Goal: Task Accomplishment & Management: Use online tool/utility

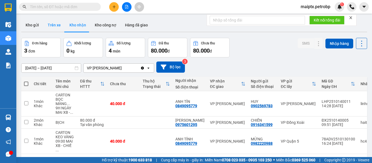
click at [47, 27] on button "Trên xe" at bounding box center [54, 25] width 22 height 13
type input "[DATE] – [DATE]"
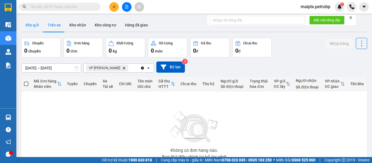
click at [32, 25] on button "Kho gửi" at bounding box center [32, 25] width 22 height 13
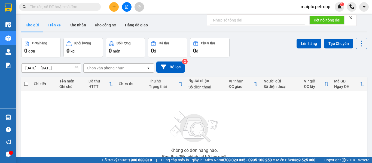
click at [54, 27] on button "Trên xe" at bounding box center [54, 25] width 22 height 13
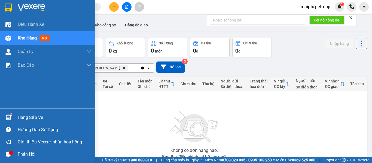
click at [13, 117] on div "Hàng sắp về" at bounding box center [47, 117] width 95 height 12
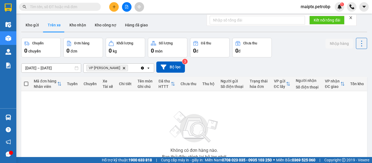
click at [295, 136] on section "Kết quả tìm kiếm ( 1 ) Bộ lọc Mã ĐH Trạng thái Món hàng Tổng cước Chưa cước Ngư…" at bounding box center [186, 81] width 372 height 163
click at [32, 26] on button "Kho gửi" at bounding box center [32, 25] width 22 height 13
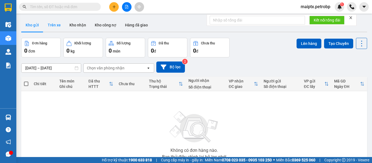
click at [52, 26] on button "Trên xe" at bounding box center [54, 25] width 22 height 13
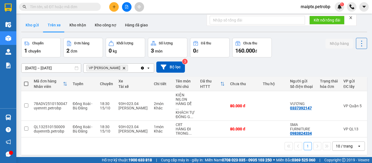
click at [33, 30] on button "Kho gửi" at bounding box center [32, 25] width 22 height 13
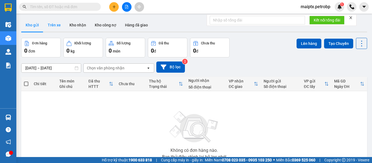
click at [54, 25] on button "Trên xe" at bounding box center [54, 25] width 22 height 13
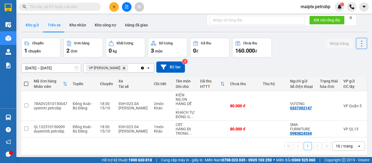
click at [36, 22] on button "Kho gửi" at bounding box center [32, 25] width 22 height 13
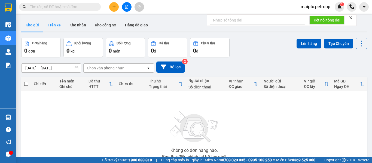
click at [53, 25] on button "Trên xe" at bounding box center [54, 25] width 22 height 13
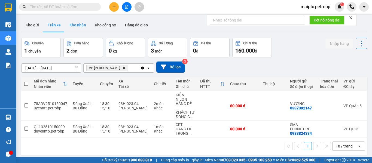
click at [69, 28] on button "Kho nhận" at bounding box center [77, 25] width 25 height 13
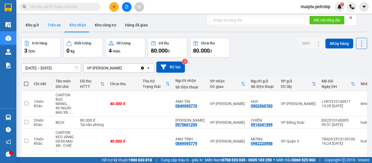
click at [53, 31] on button "Trên xe" at bounding box center [54, 25] width 22 height 13
type input "[DATE] – [DATE]"
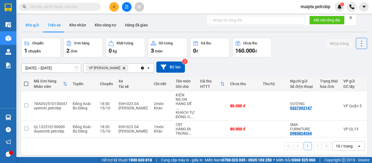
click at [32, 27] on button "Kho gửi" at bounding box center [32, 25] width 22 height 13
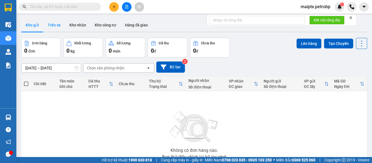
click at [56, 31] on button "Trên xe" at bounding box center [54, 25] width 22 height 13
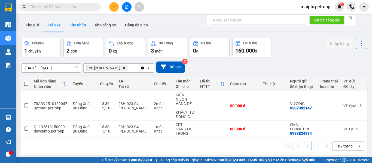
click at [73, 31] on button "Kho nhận" at bounding box center [77, 25] width 25 height 13
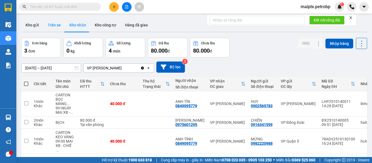
click at [47, 25] on button "Trên xe" at bounding box center [54, 25] width 22 height 13
type input "[DATE] – [DATE]"
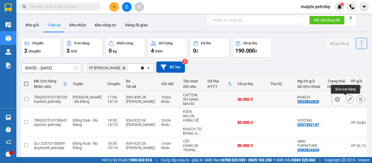
click at [348, 101] on icon at bounding box center [350, 100] width 4 height 4
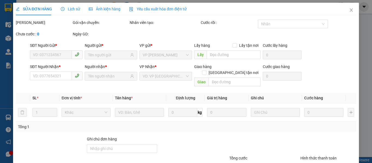
type input "0933862829"
type input "KHÁCH"
type input "0933862829"
type input "TÂN HÙNG"
type input "30.000"
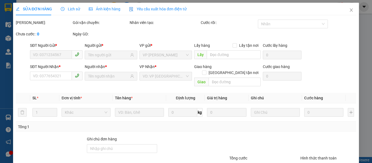
type input "30.000"
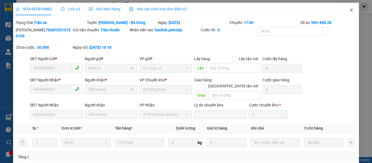
click at [350, 10] on icon "close" at bounding box center [351, 9] width 3 height 3
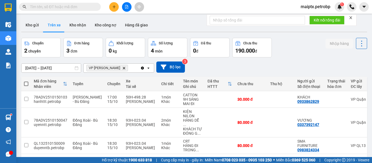
click at [86, 17] on div "ver 1.8.147 Kho gửi Trên xe Kho nhận Kho công nợ Hàng đã giao Chuyến 2 chuyến Đ…" at bounding box center [194, 97] width 350 height 163
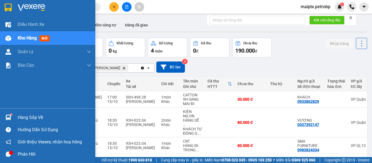
click at [8, 119] on img at bounding box center [8, 118] width 6 height 6
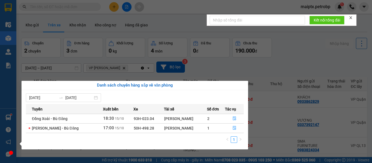
click at [289, 55] on section "Kết quả tìm kiếm ( 1 ) Bộ lọc Mã ĐH Trạng thái Món hàng Tổng cước Chưa cước Ngư…" at bounding box center [186, 81] width 372 height 163
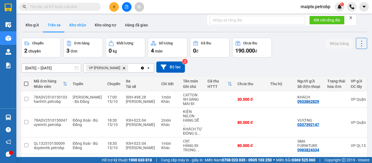
click at [74, 26] on button "Kho nhận" at bounding box center [77, 25] width 25 height 13
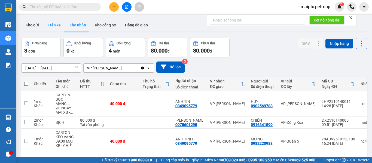
click at [56, 27] on button "Trên xe" at bounding box center [54, 25] width 22 height 13
type input "[DATE] – [DATE]"
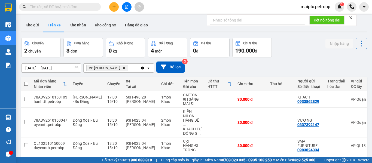
scroll to position [25, 0]
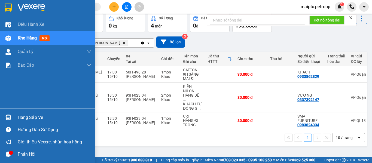
click at [8, 119] on img at bounding box center [8, 118] width 6 height 6
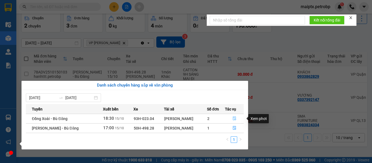
click at [233, 119] on icon "file-done" at bounding box center [235, 119] width 4 height 4
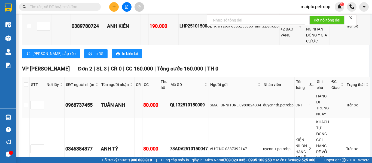
scroll to position [365, 0]
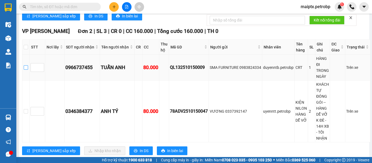
click at [26, 65] on input "checkbox" at bounding box center [26, 67] width 4 height 4
checkbox input "true"
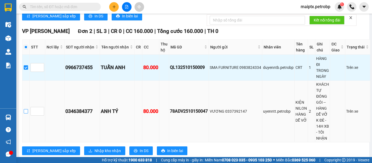
click at [24, 109] on input "checkbox" at bounding box center [26, 111] width 4 height 4
checkbox input "true"
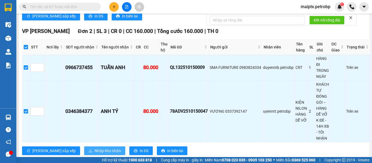
click at [95, 148] on span "Nhập kho nhận" at bounding box center [108, 151] width 26 height 6
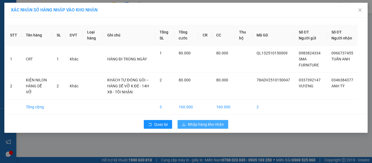
click at [205, 128] on span "Nhập hàng kho nhận" at bounding box center [206, 125] width 36 height 6
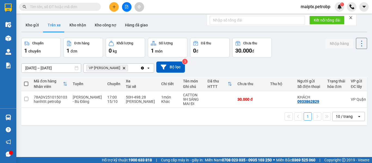
click at [67, 129] on div "ver 1.8.147 Kho gửi Trên xe Kho nhận Kho công nợ Hàng đã giao Chuyến 1 chuyến Đ…" at bounding box center [194, 97] width 350 height 163
click at [75, 22] on button "Kho nhận" at bounding box center [77, 25] width 25 height 13
type input "[DATE] – [DATE]"
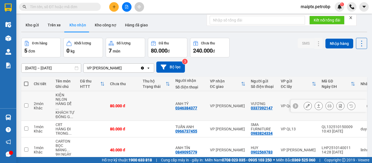
scroll to position [55, 0]
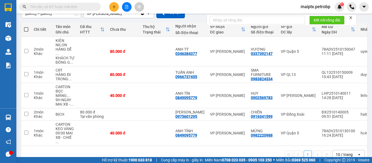
click at [72, 153] on div "1 10 / trang open" at bounding box center [194, 154] width 346 height 17
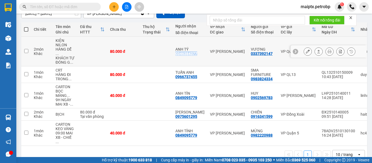
drag, startPoint x: 198, startPoint y: 52, endPoint x: 175, endPoint y: 51, distance: 23.7
click at [175, 51] on td "ANH TÝ 0346384377" at bounding box center [190, 52] width 35 height 30
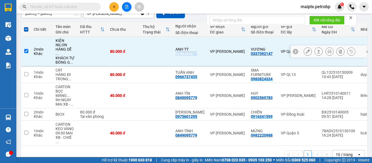
copy div "0346384377"
click at [28, 50] on input "checkbox" at bounding box center [26, 51] width 4 height 4
checkbox input "false"
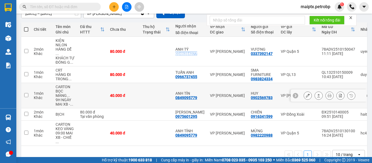
scroll to position [0, 0]
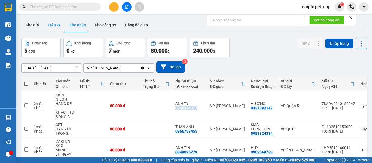
click at [56, 26] on button "Trên xe" at bounding box center [54, 25] width 22 height 13
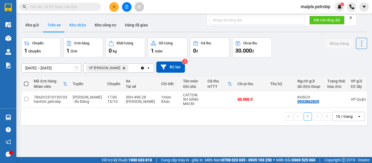
click at [82, 27] on button "Kho nhận" at bounding box center [77, 25] width 25 height 13
type input "[DATE] – [DATE]"
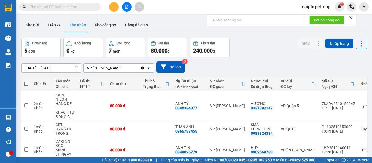
scroll to position [55, 0]
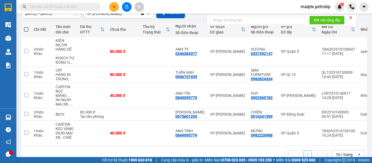
click at [73, 150] on div "1 10 / trang open" at bounding box center [194, 154] width 342 height 9
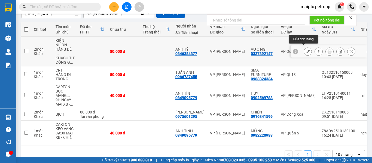
click at [306, 49] on button at bounding box center [308, 52] width 8 height 10
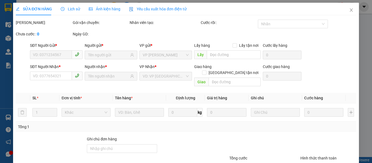
type input "0337392147"
type input "VƯƠNG"
type input "0346384377"
type input "ANH TÝ"
type input "80.000"
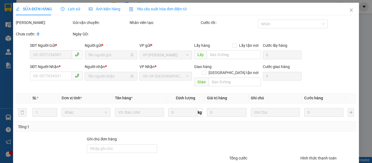
type input "80.000"
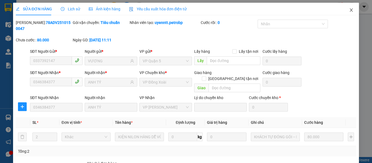
click at [349, 9] on icon "close" at bounding box center [351, 10] width 4 height 4
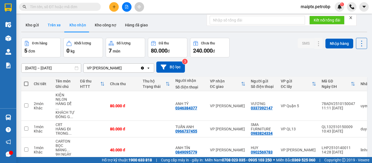
click at [55, 27] on button "Trên xe" at bounding box center [54, 25] width 22 height 13
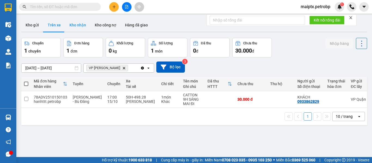
click at [74, 20] on button "Kho nhận" at bounding box center [77, 25] width 25 height 13
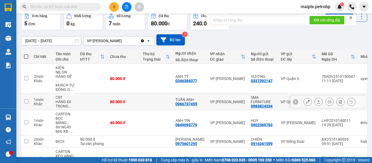
scroll to position [55, 0]
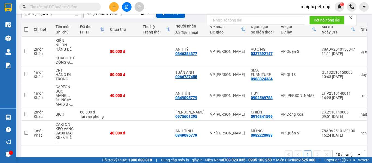
click at [81, 150] on div "1 10 / trang open" at bounding box center [194, 154] width 342 height 9
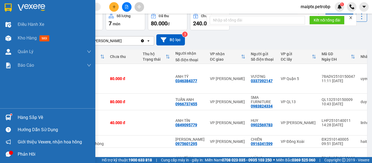
click at [10, 115] on sup at bounding box center [11, 115] width 2 height 2
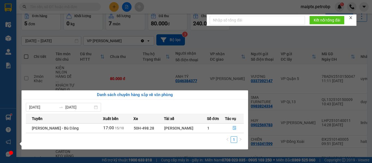
click at [233, 38] on section "Kết quả tìm kiếm ( 1 ) Bộ lọc Mã ĐH Trạng thái Món hàng Tổng cước Chưa cước Ngư…" at bounding box center [186, 81] width 372 height 163
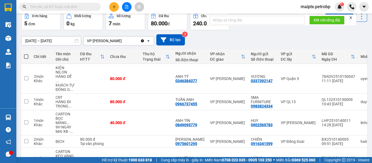
scroll to position [0, 0]
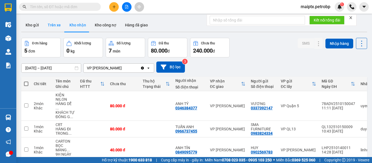
click at [51, 25] on button "Trên xe" at bounding box center [54, 25] width 22 height 13
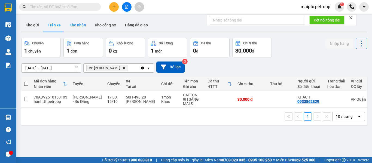
click at [75, 25] on button "Kho nhận" at bounding box center [77, 25] width 25 height 13
type input "[DATE] – [DATE]"
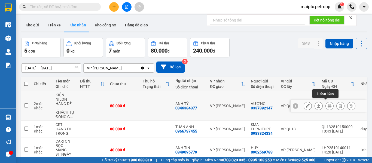
click at [328, 105] on icon at bounding box center [330, 106] width 4 height 4
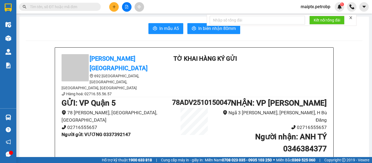
scroll to position [55, 0]
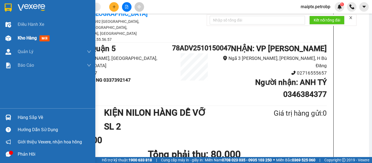
click at [14, 39] on div "Kho hàng mới" at bounding box center [47, 38] width 95 height 14
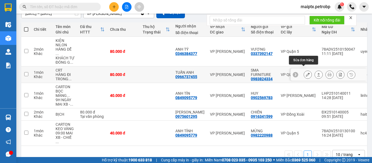
click at [304, 73] on button at bounding box center [308, 75] width 8 height 10
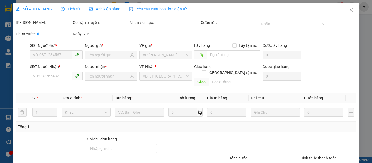
type input "0983824334"
type input "SMA FURNITURE"
type input "0966737455"
type input "TUẤN ANH"
type input "80.000"
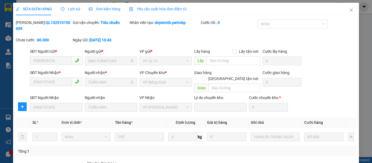
click at [52, 22] on b "QL132510150009" at bounding box center [43, 25] width 55 height 10
copy b "QL132510150009"
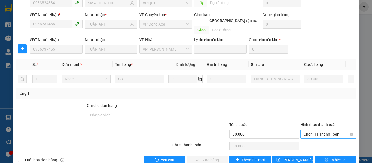
click at [321, 130] on span "Chọn HT Thanh Toán" at bounding box center [328, 134] width 49 height 8
click at [303, 133] on div "Tại văn phòng" at bounding box center [325, 133] width 49 height 6
type input "0"
click at [210, 157] on span "Giao hàng" at bounding box center [210, 160] width 17 height 6
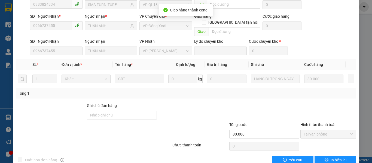
scroll to position [0, 0]
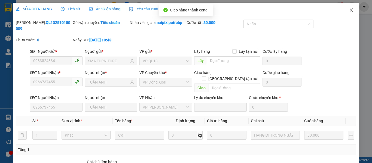
click at [349, 9] on icon "close" at bounding box center [351, 10] width 4 height 4
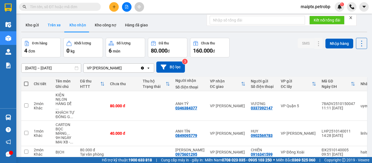
click at [53, 25] on button "Trên xe" at bounding box center [54, 25] width 22 height 13
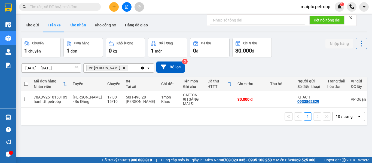
click at [73, 27] on button "Kho nhận" at bounding box center [77, 25] width 25 height 13
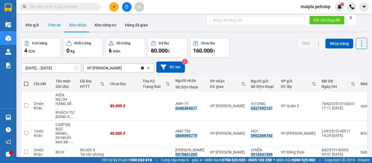
click at [59, 29] on button "Trên xe" at bounding box center [54, 25] width 22 height 13
type input "[DATE] – [DATE]"
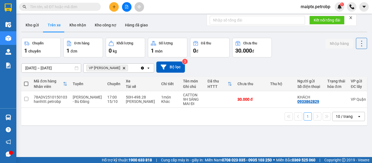
click at [49, 142] on div "ver 1.8.147 Kho gửi Trên xe Kho nhận Kho công nợ Hàng đã giao Chuyến 1 chuyến Đ…" at bounding box center [194, 97] width 350 height 163
click at [348, 100] on icon at bounding box center [350, 100] width 4 height 4
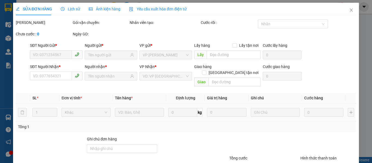
type input "0933862829"
type input "KHÁCH"
type input "0933862829"
type input "TÂN HÙNG"
type input "30.000"
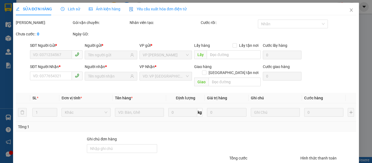
type input "30.000"
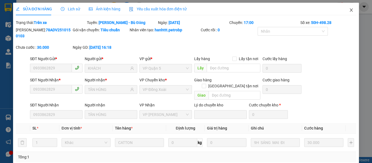
click at [349, 10] on icon "close" at bounding box center [351, 10] width 4 height 4
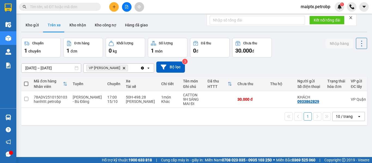
click at [320, 6] on span "maiptx.petrobp" at bounding box center [315, 6] width 38 height 7
click at [315, 16] on span "Đăng xuất" at bounding box center [318, 17] width 28 height 6
